Goal: Information Seeking & Learning: Understand process/instructions

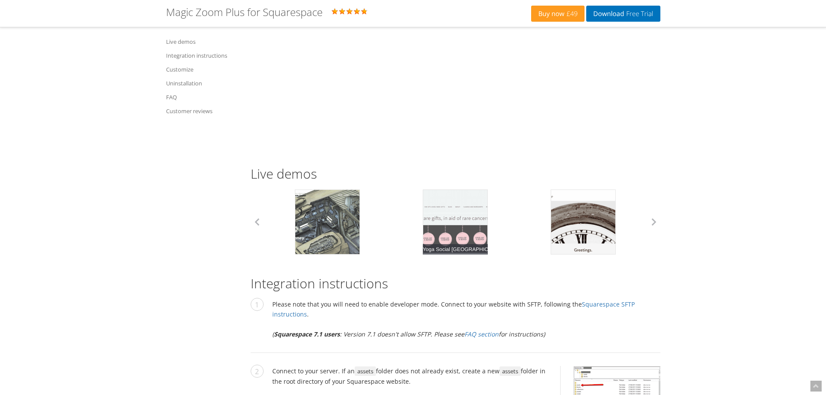
scroll to position [622, 0]
click at [497, 330] on link "FAQ section" at bounding box center [482, 334] width 34 height 8
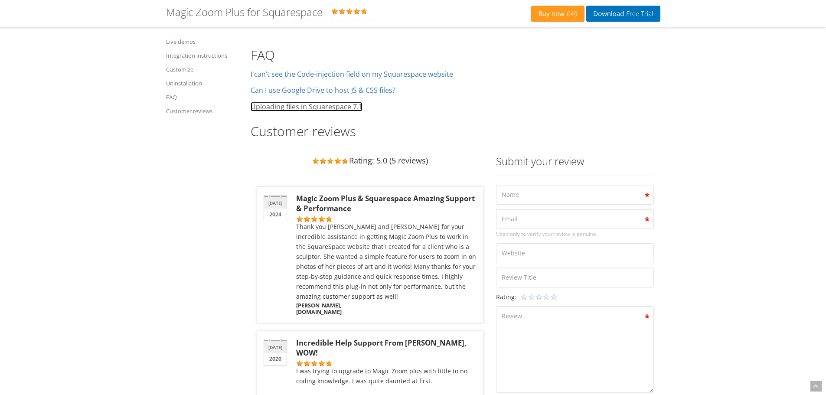
click at [338, 102] on link "Uploading files in Squarespace 7.1" at bounding box center [307, 107] width 112 height 10
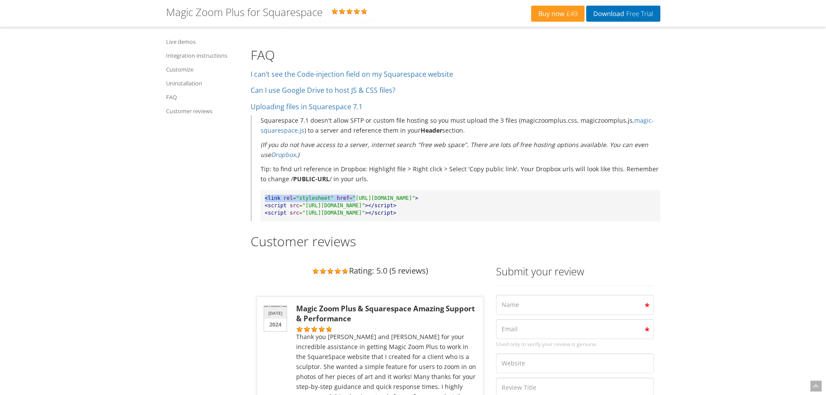
drag, startPoint x: 265, startPoint y: 186, endPoint x: 347, endPoint y: 184, distance: 82.0
click at [347, 190] on pre "<link rel = "stylesheet" href = "[URL][DOMAIN_NAME]" > <script src = "[URL][DOM…" at bounding box center [461, 205] width 400 height 31
copy pre "<link rel = "stylesheet" href = ""
drag, startPoint x: 302, startPoint y: 196, endPoint x: 257, endPoint y: 197, distance: 44.3
click at [257, 197] on div "Squarespace 7.1 doesn't allow SFTP or custom file hosting so you must upload th…" at bounding box center [456, 168] width 410 height 106
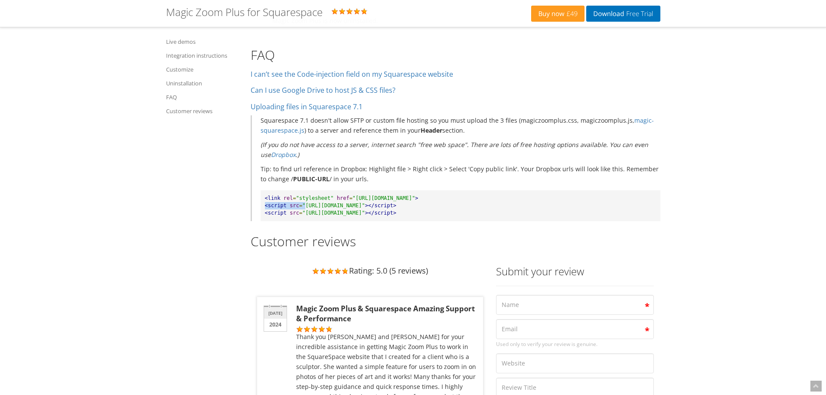
copy pre "<script src = ""
drag, startPoint x: 531, startPoint y: 194, endPoint x: 477, endPoint y: 195, distance: 53.4
click at [477, 195] on pre "<link rel = "stylesheet" href = "[URL][DOMAIN_NAME]" > <script src = "[URL][DOM…" at bounding box center [461, 205] width 400 height 31
copy pre "?raw=1" ></script>"
drag, startPoint x: 579, startPoint y: 202, endPoint x: 489, endPoint y: 203, distance: 89.8
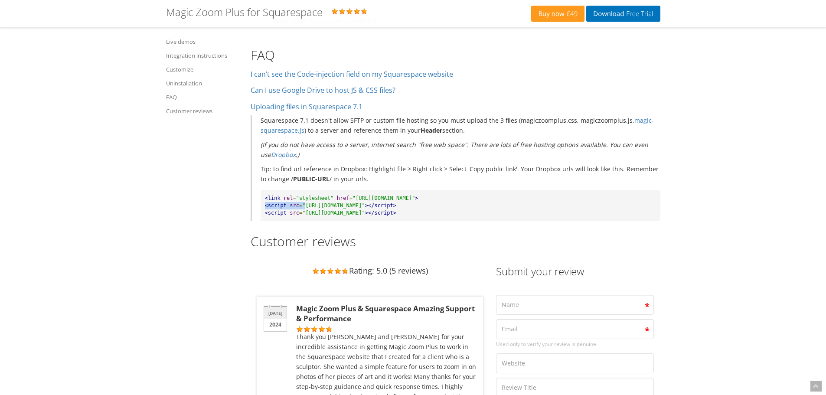
click at [489, 203] on pre "<link rel = "stylesheet" href = "[URL][DOMAIN_NAME]" > <script src = "[URL][DOM…" at bounding box center [461, 205] width 400 height 31
copy pre "?tool=MagicZoomPlus" ></script>"
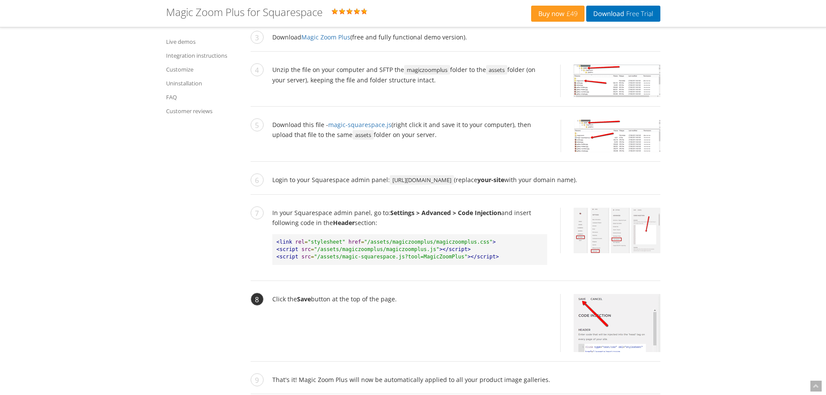
scroll to position [1012, 0]
